Goal: Task Accomplishment & Management: Manage account settings

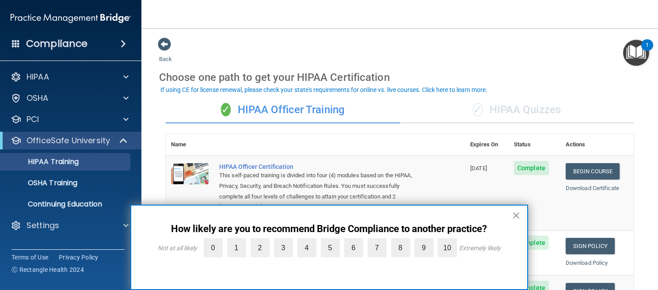
click at [516, 213] on button "×" at bounding box center [516, 215] width 8 height 14
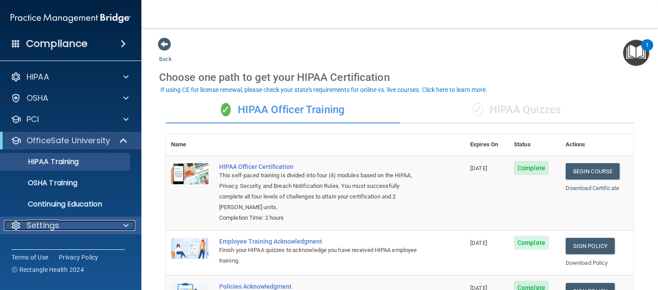
click at [64, 228] on div "Settings" at bounding box center [59, 225] width 110 height 11
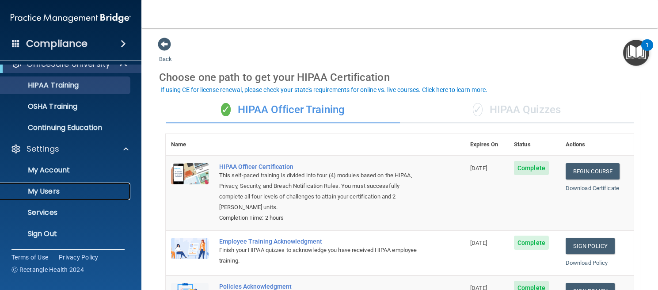
click at [55, 193] on p "My Users" at bounding box center [66, 191] width 121 height 9
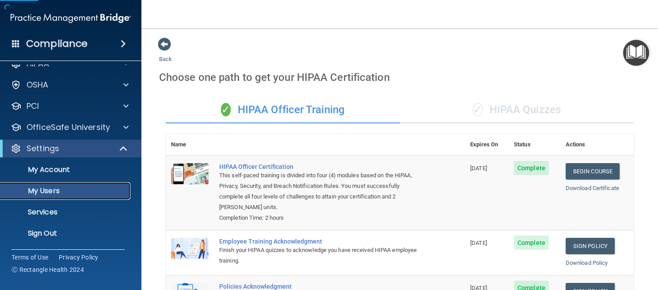
scroll to position [13, 0]
select select "20"
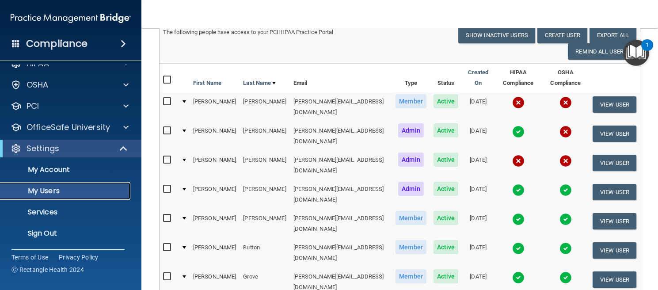
scroll to position [0, 0]
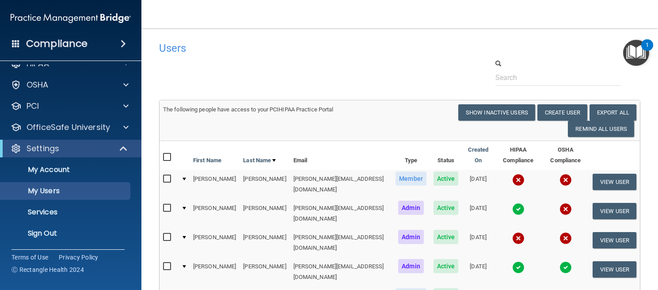
click at [169, 175] on input "checkbox" at bounding box center [168, 178] width 10 height 7
checkbox input "true"
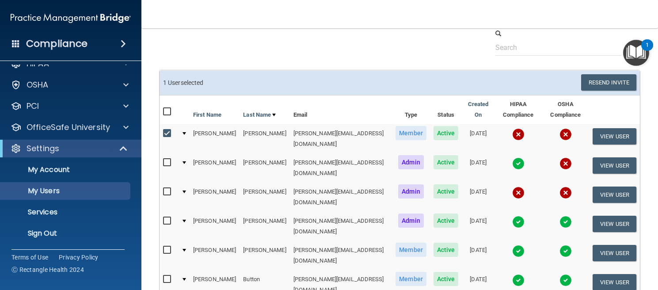
scroll to position [31, 0]
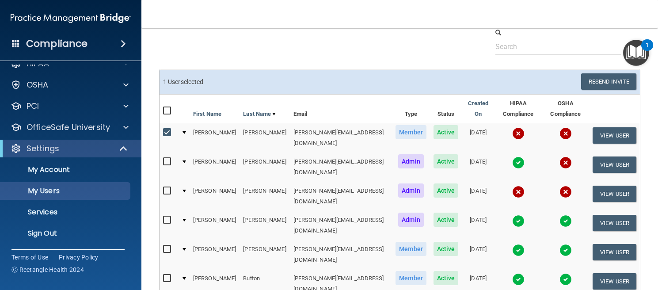
click at [166, 187] on input "checkbox" at bounding box center [168, 190] width 10 height 7
checkbox input "true"
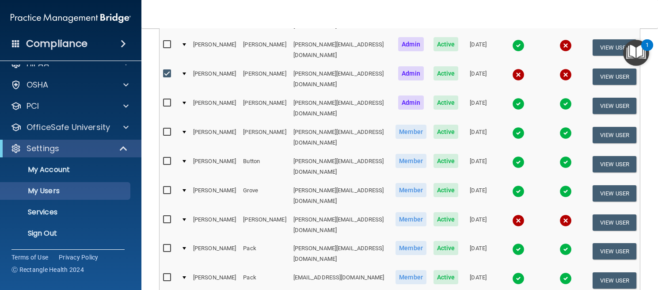
click at [167, 216] on input "checkbox" at bounding box center [168, 219] width 10 height 7
checkbox input "true"
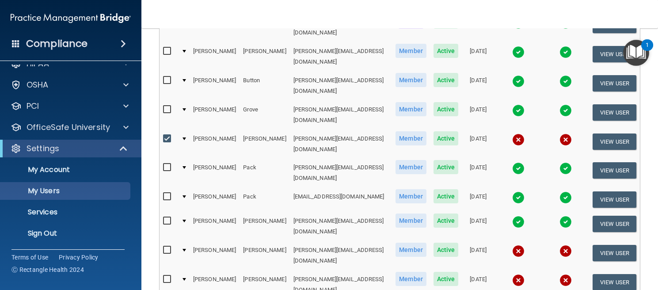
scroll to position [230, 0]
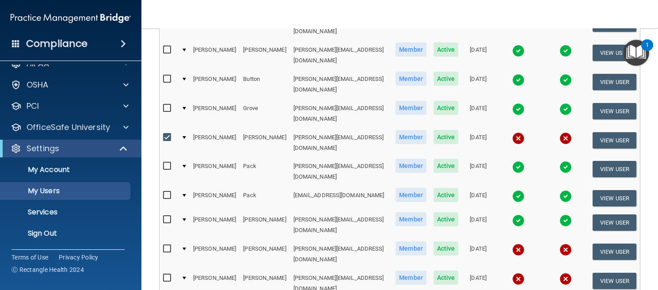
click at [167, 245] on input "checkbox" at bounding box center [168, 248] width 10 height 7
checkbox input "true"
click at [167, 274] on input "checkbox" at bounding box center [168, 277] width 10 height 7
checkbox input "true"
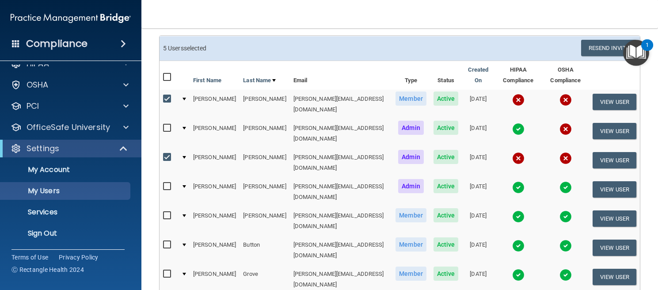
scroll to position [0, 0]
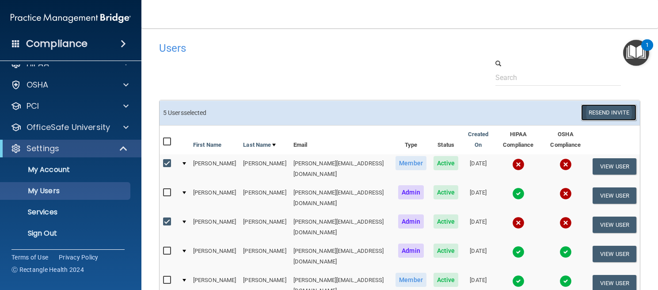
click at [604, 117] on button "Resend Invite" at bounding box center [608, 112] width 55 height 16
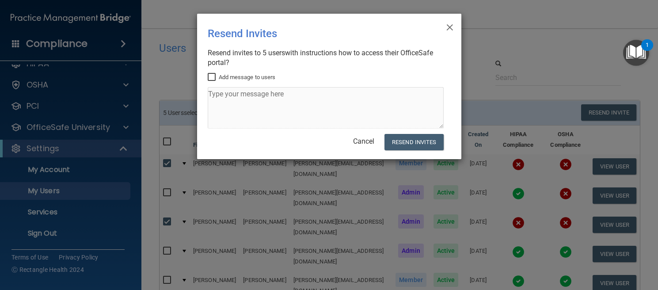
click at [211, 74] on input "Add message to users" at bounding box center [213, 77] width 10 height 7
checkbox input "true"
click at [453, 27] on span "×" at bounding box center [450, 26] width 8 height 18
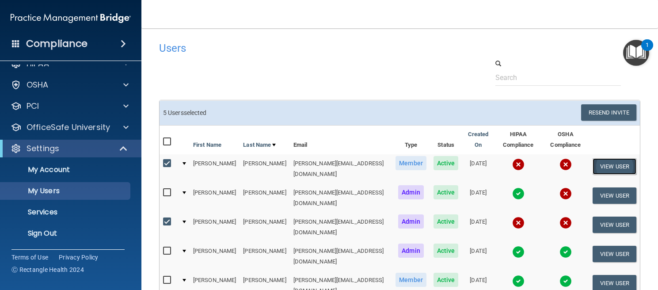
click at [601, 162] on button "View User" at bounding box center [614, 166] width 44 height 16
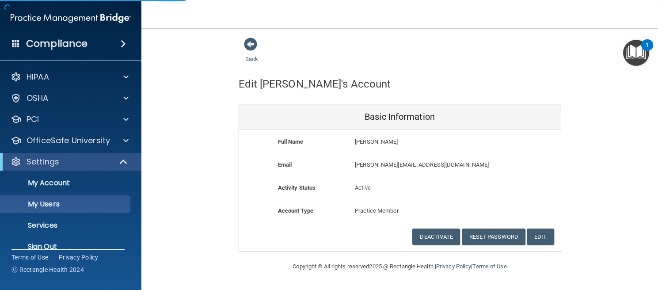
select select "20"
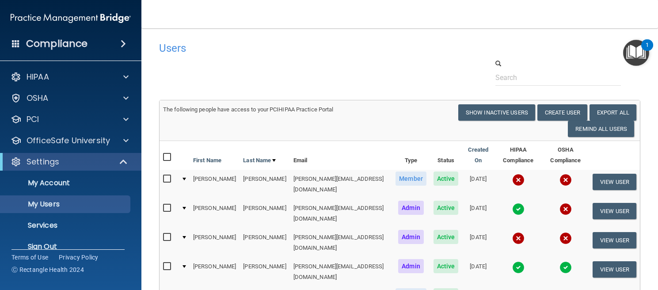
click at [168, 263] on input "checkbox" at bounding box center [168, 266] width 10 height 7
checkbox input "true"
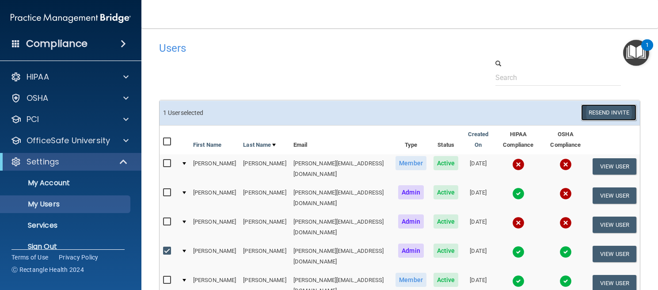
click at [630, 111] on button "Resend Invite" at bounding box center [608, 112] width 55 height 16
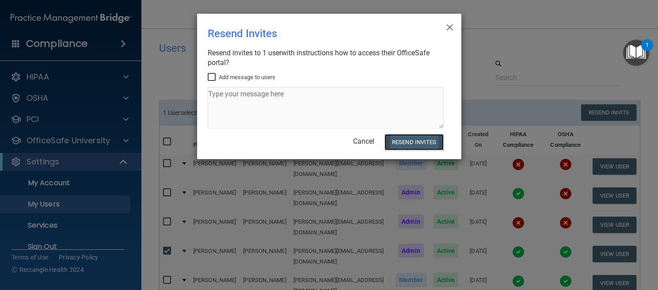
click at [430, 140] on button "Resend Invites" at bounding box center [413, 142] width 59 height 16
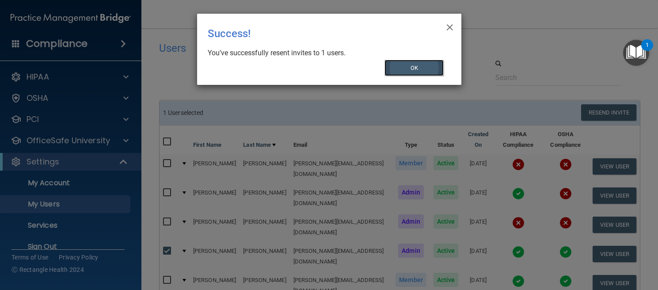
click at [420, 71] on button "OK" at bounding box center [413, 68] width 59 height 16
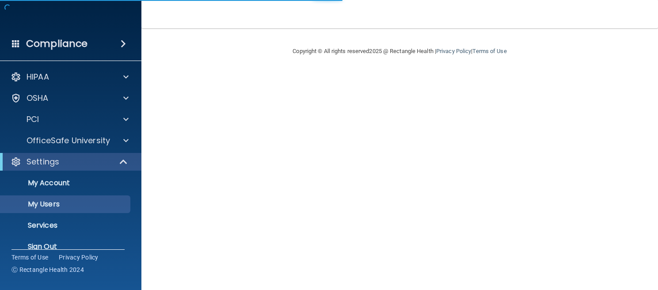
select select "20"
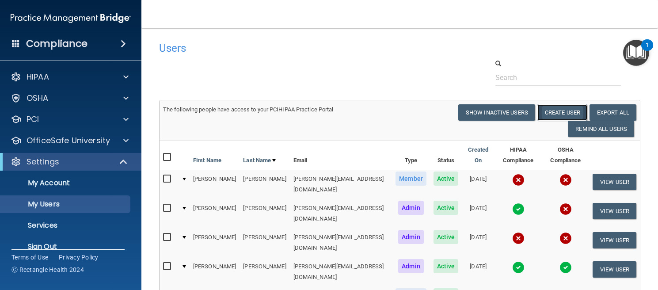
click at [564, 110] on button "Create User" at bounding box center [562, 112] width 50 height 16
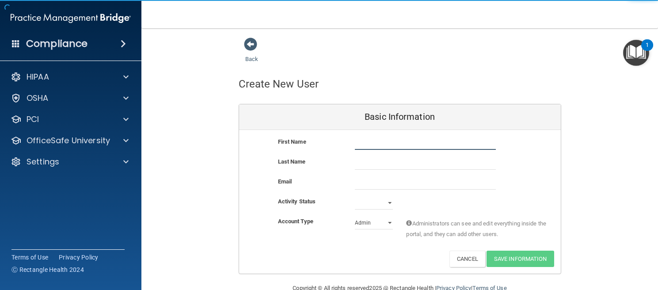
click at [426, 144] on input "text" at bounding box center [425, 143] width 141 height 13
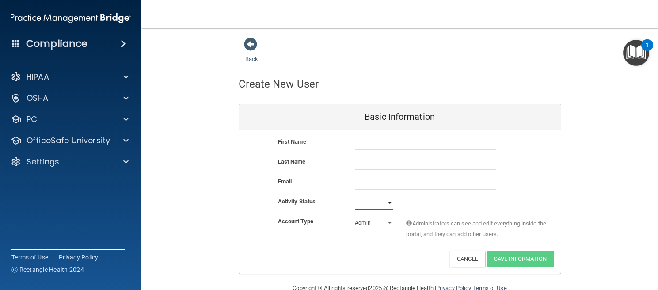
click at [391, 199] on select "Active Inactive" at bounding box center [374, 202] width 38 height 13
click at [358, 221] on select "Admin Member" at bounding box center [374, 222] width 38 height 13
select select "practice_member"
click at [355, 216] on select "Admin Member" at bounding box center [374, 222] width 38 height 13
click at [441, 145] on input "text" at bounding box center [425, 143] width 141 height 13
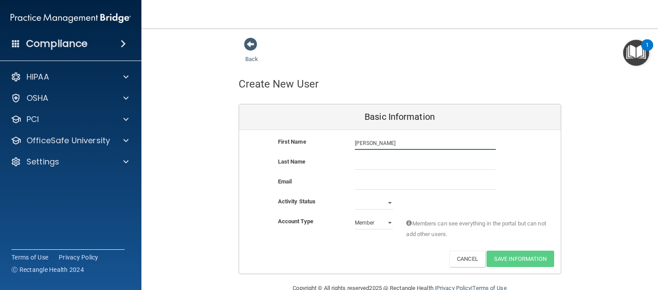
type input "[PERSON_NAME]"
click at [466, 269] on div "First Name [PERSON_NAME] [PERSON_NAME] Last Name [PERSON_NAME] Email Activity S…" at bounding box center [400, 202] width 322 height 144
click at [466, 265] on button "Cancel" at bounding box center [467, 258] width 36 height 16
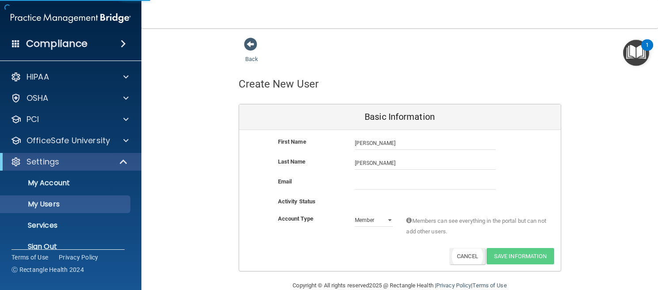
select select "20"
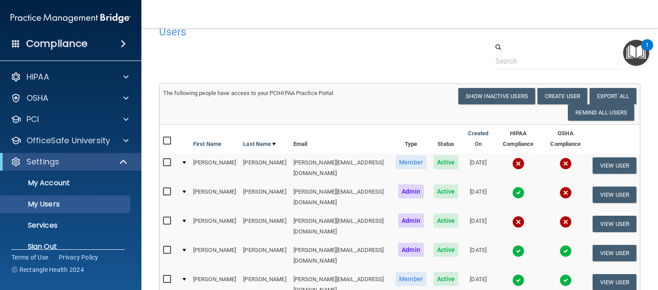
scroll to position [17, 0]
